Goal: Information Seeking & Learning: Learn about a topic

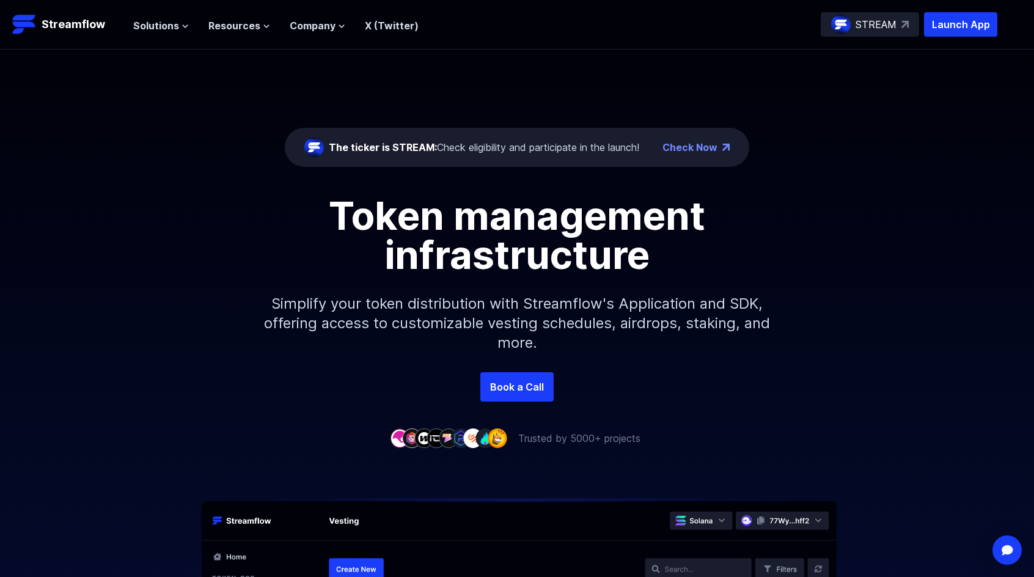
click at [911, 28] on div "STREAM" at bounding box center [870, 24] width 98 height 24
click at [332, 25] on span "Company" at bounding box center [313, 25] width 46 height 15
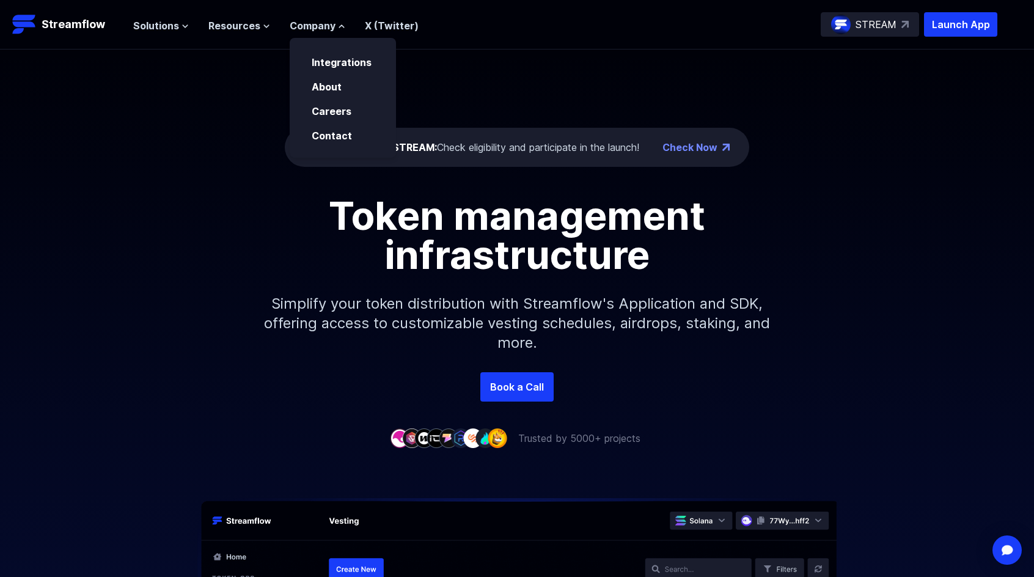
click at [254, 34] on div "Solutions Overview Streamflow features an all-in-one token distribution platfor…" at bounding box center [275, 24] width 285 height 24
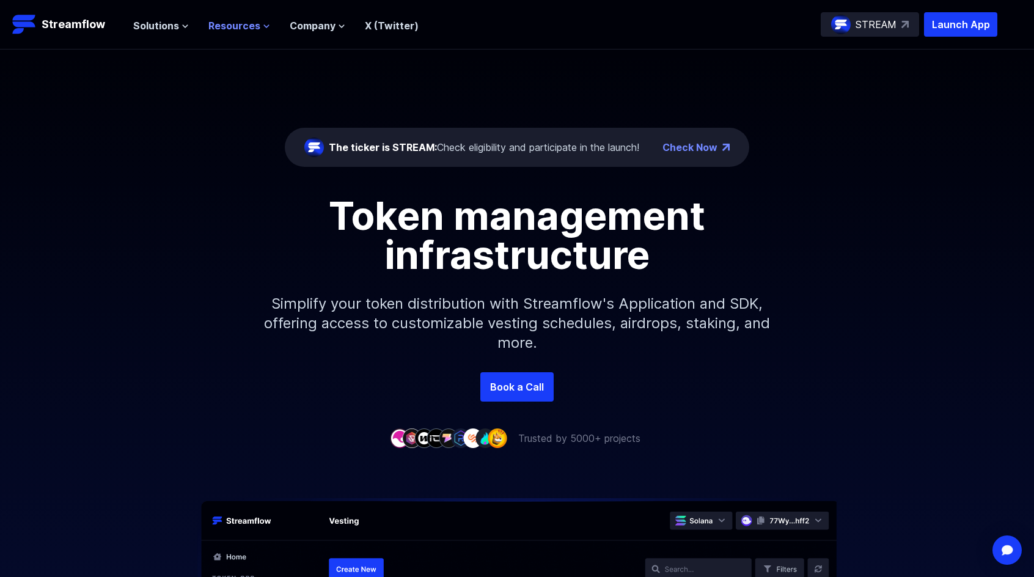
click at [252, 23] on span "Resources" at bounding box center [234, 25] width 52 height 15
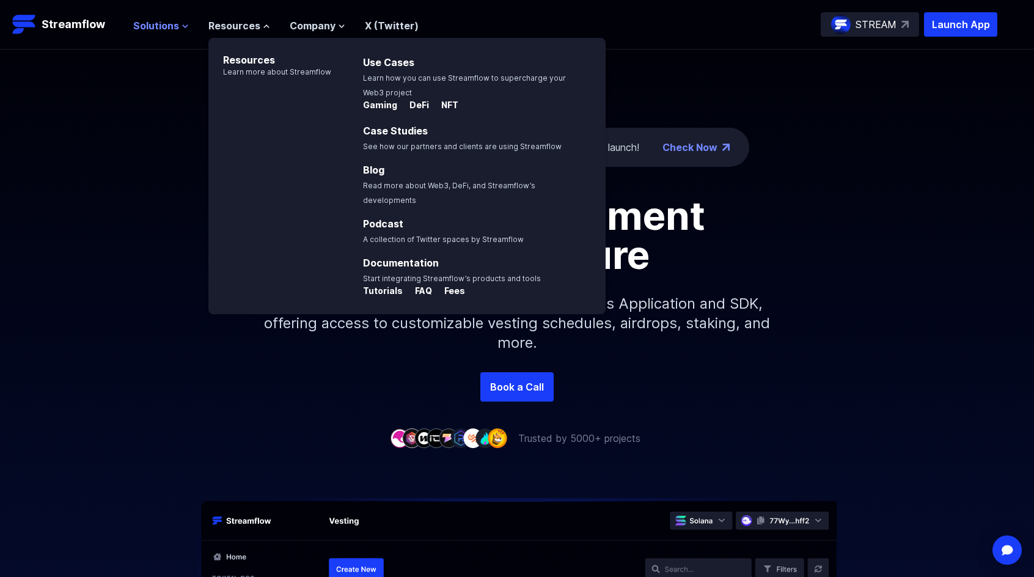
click at [153, 27] on span "Solutions" at bounding box center [156, 25] width 46 height 15
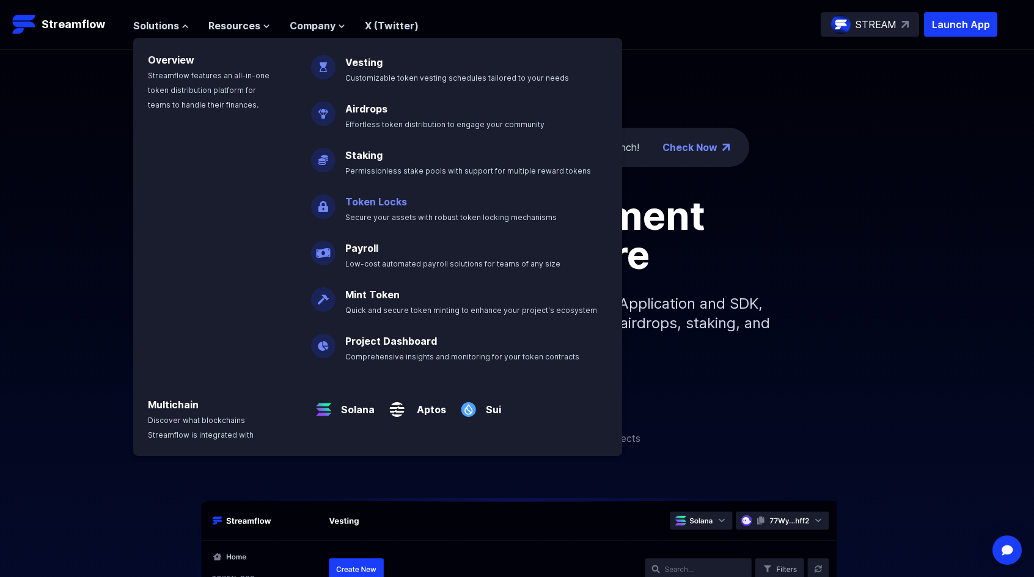
click at [412, 197] on p "Token Locks Secure your assets with robust token locking mechanisms" at bounding box center [459, 204] width 243 height 39
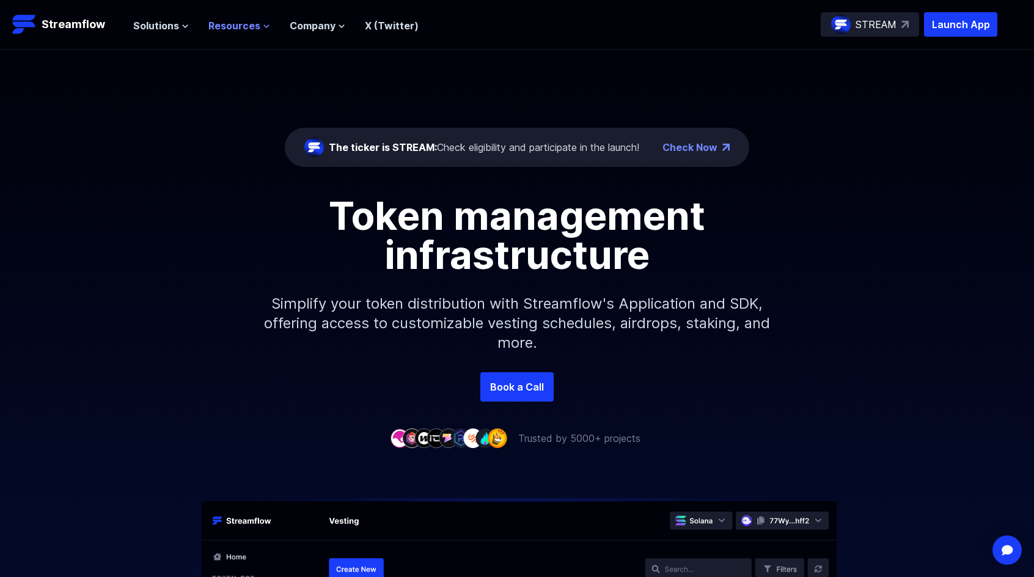
click at [245, 18] on span "Resources" at bounding box center [234, 25] width 52 height 15
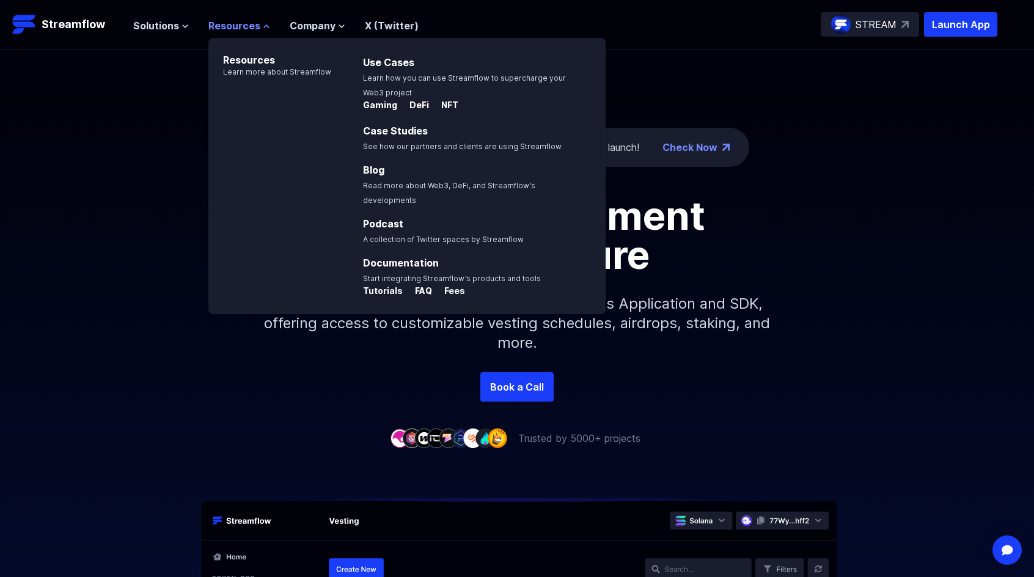
click at [237, 20] on span "Resources" at bounding box center [234, 25] width 52 height 15
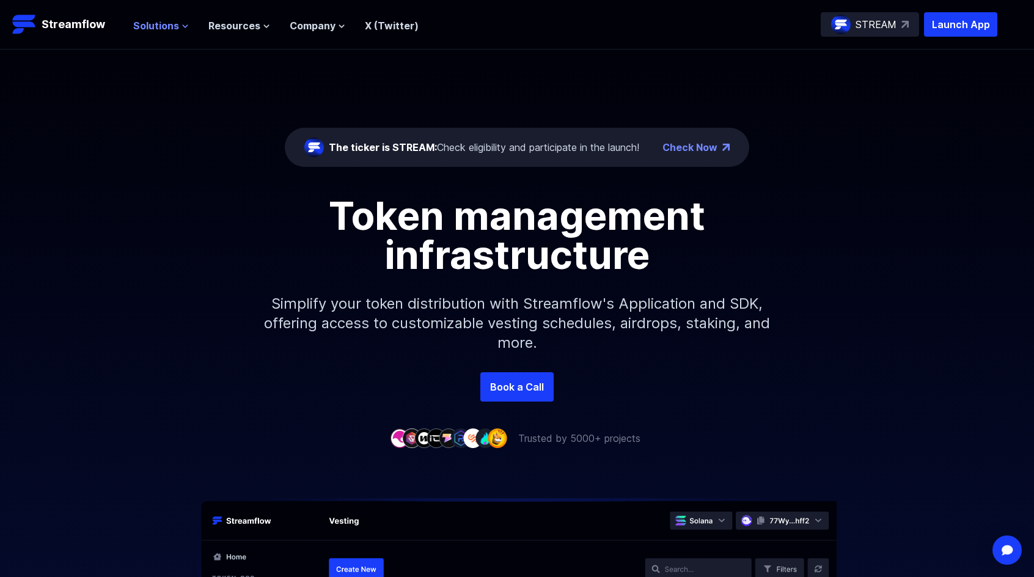
click at [163, 21] on span "Solutions" at bounding box center [156, 25] width 46 height 15
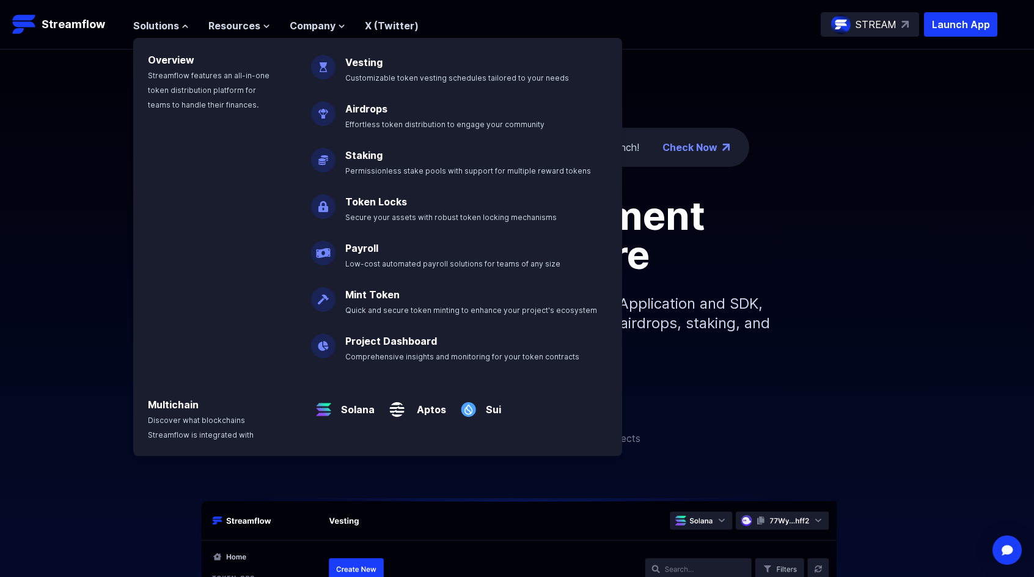
click at [328, 198] on img at bounding box center [323, 202] width 24 height 34
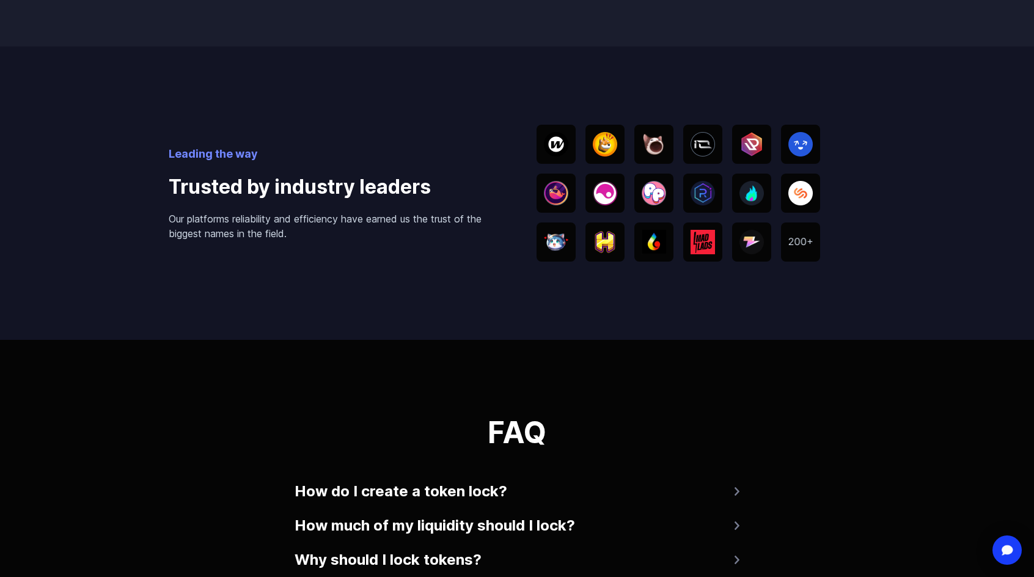
scroll to position [1956, 0]
